Goal: Task Accomplishment & Management: Complete application form

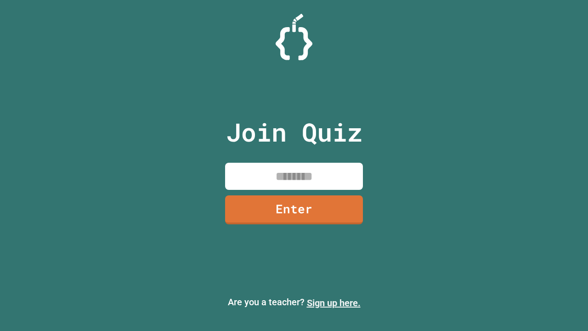
click at [334, 303] on link "Sign up here." at bounding box center [334, 302] width 54 height 11
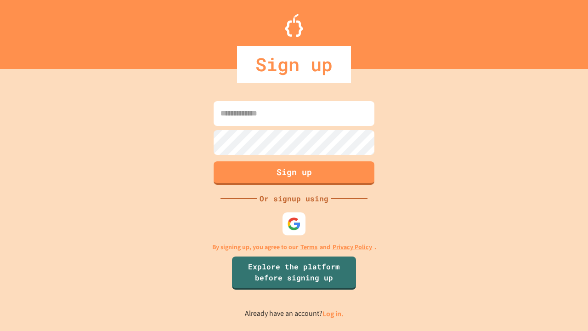
click at [334, 314] on link "Log in." at bounding box center [333, 314] width 21 height 10
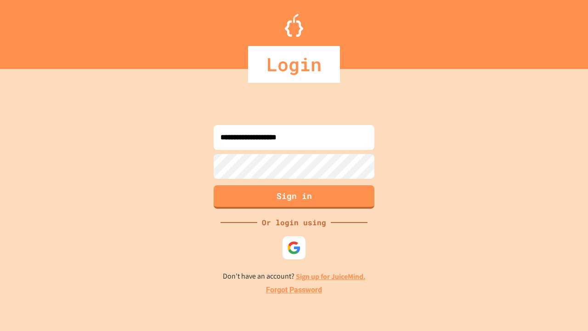
type input "**********"
